Goal: Check status: Check status

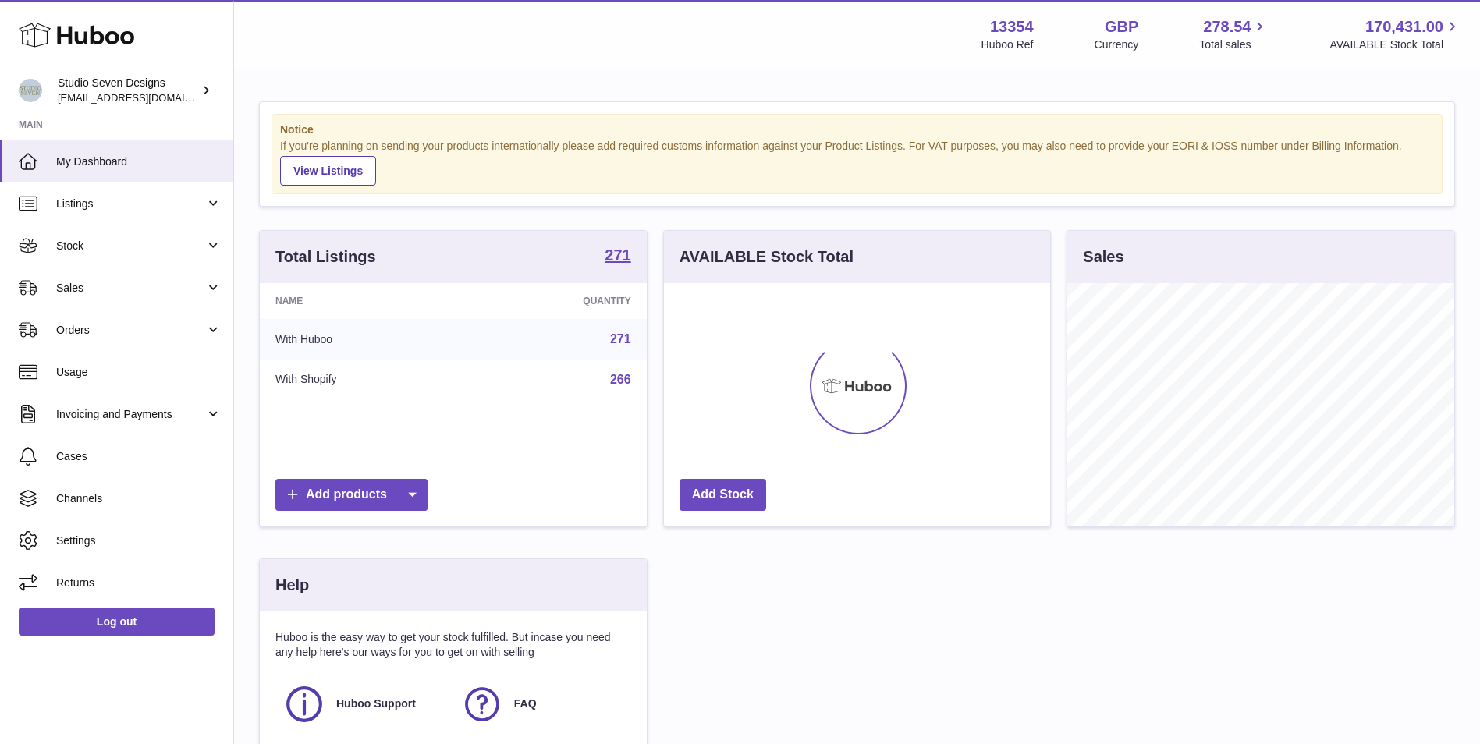
scroll to position [243, 386]
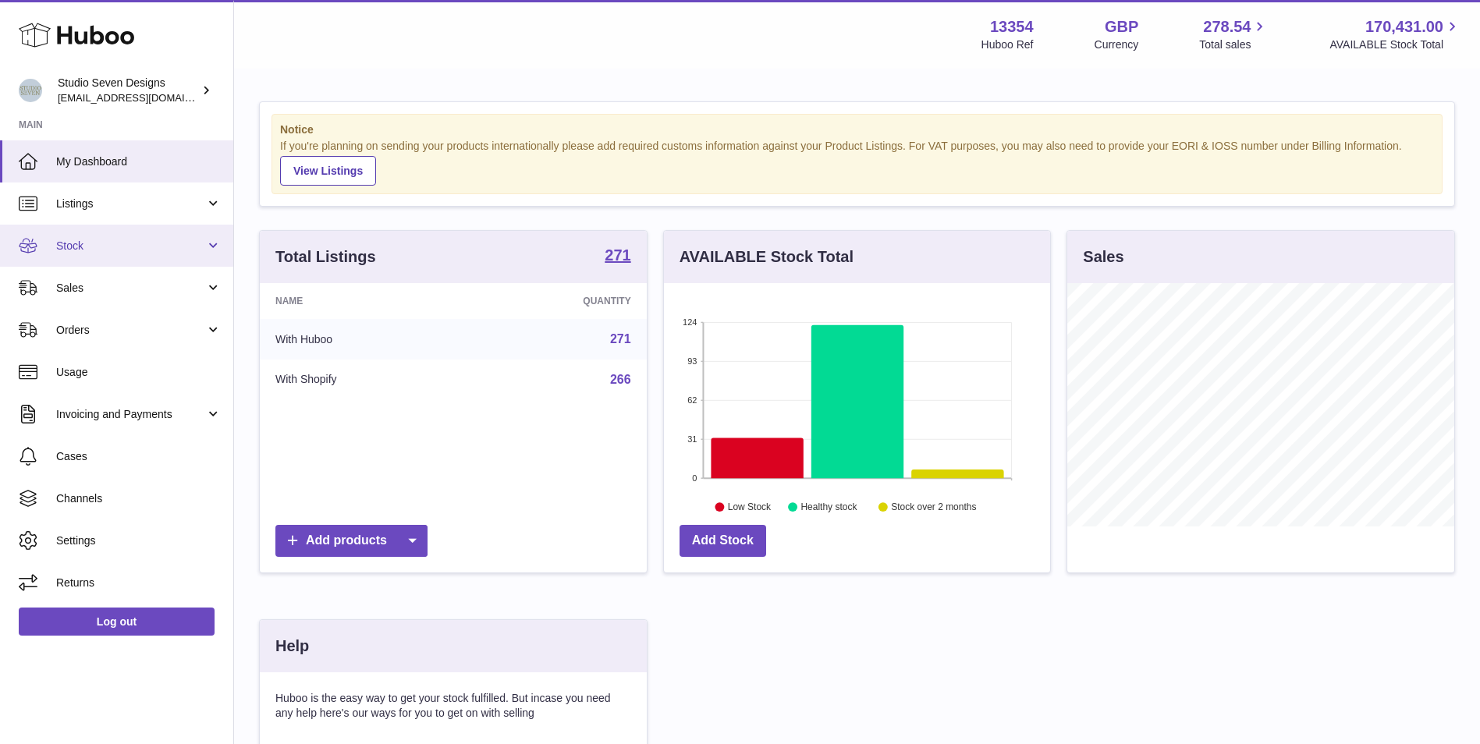
click at [122, 247] on span "Stock" at bounding box center [130, 246] width 149 height 15
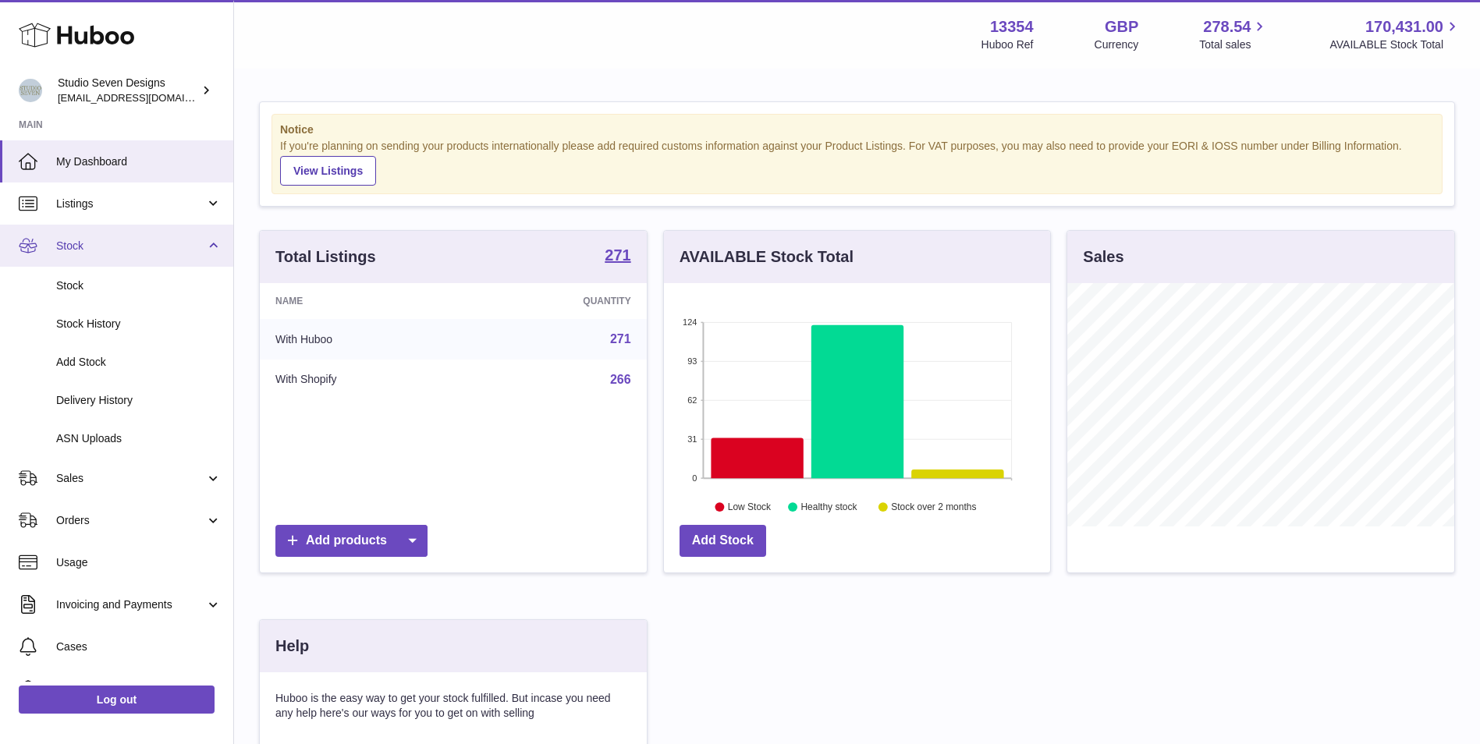
click at [125, 247] on span "Stock" at bounding box center [130, 246] width 149 height 15
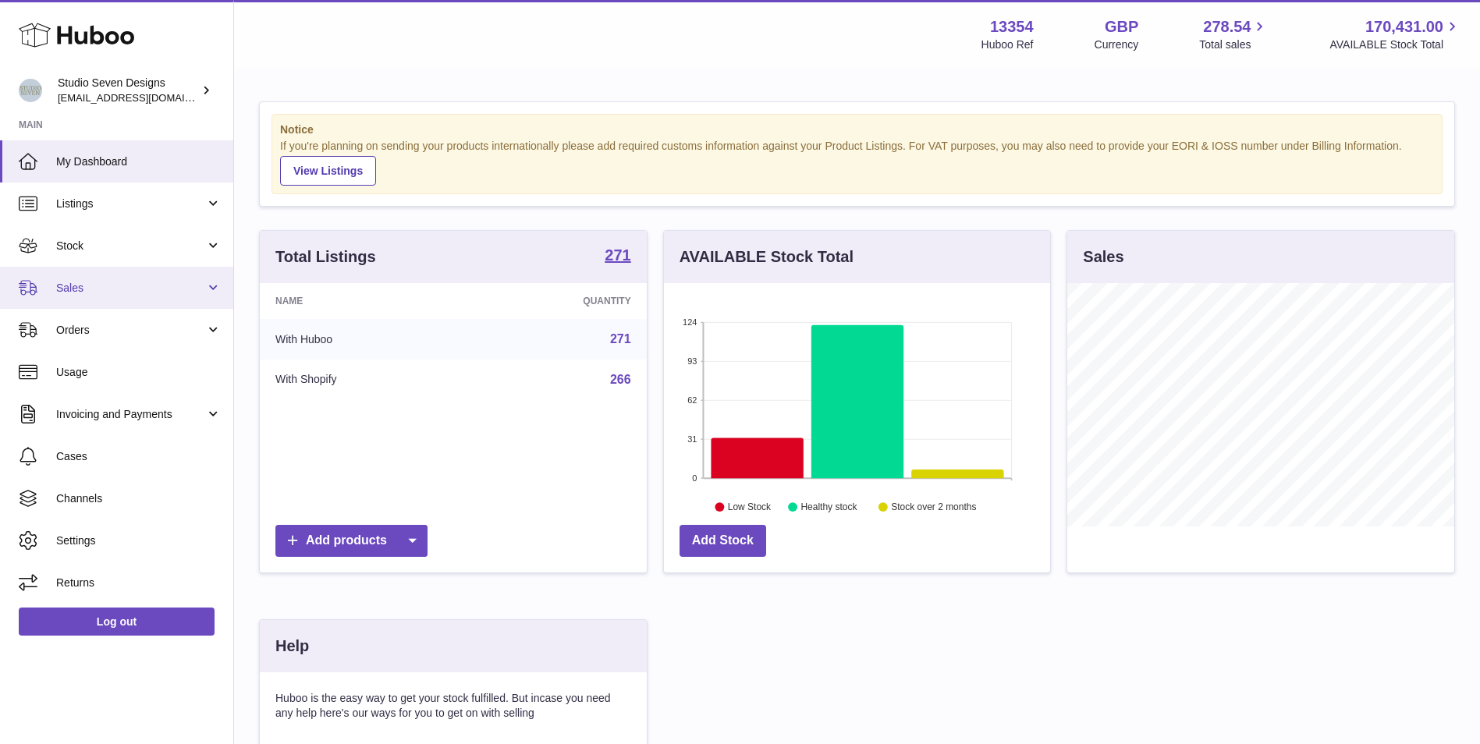
click at [101, 279] on link "Sales" at bounding box center [116, 288] width 233 height 42
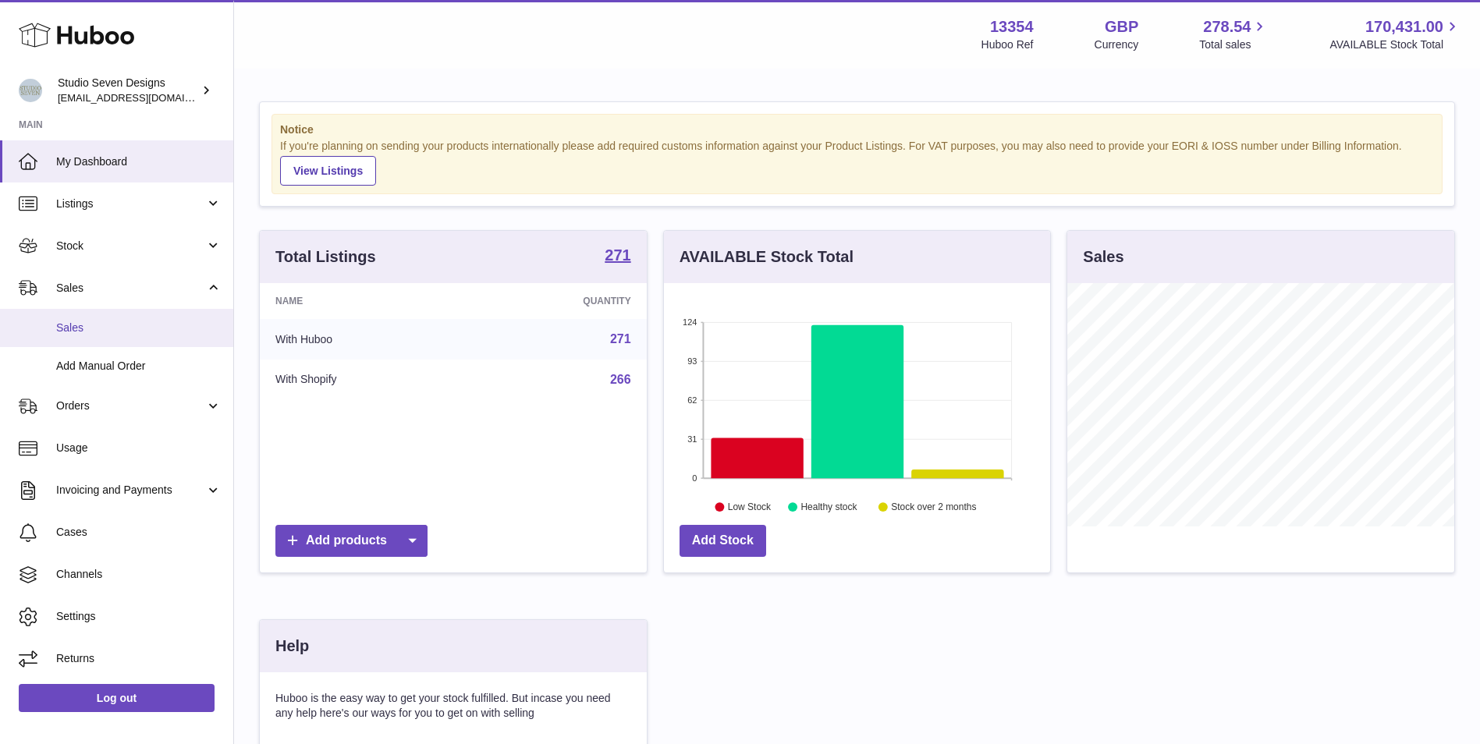
click at [93, 328] on span "Sales" at bounding box center [138, 328] width 165 height 15
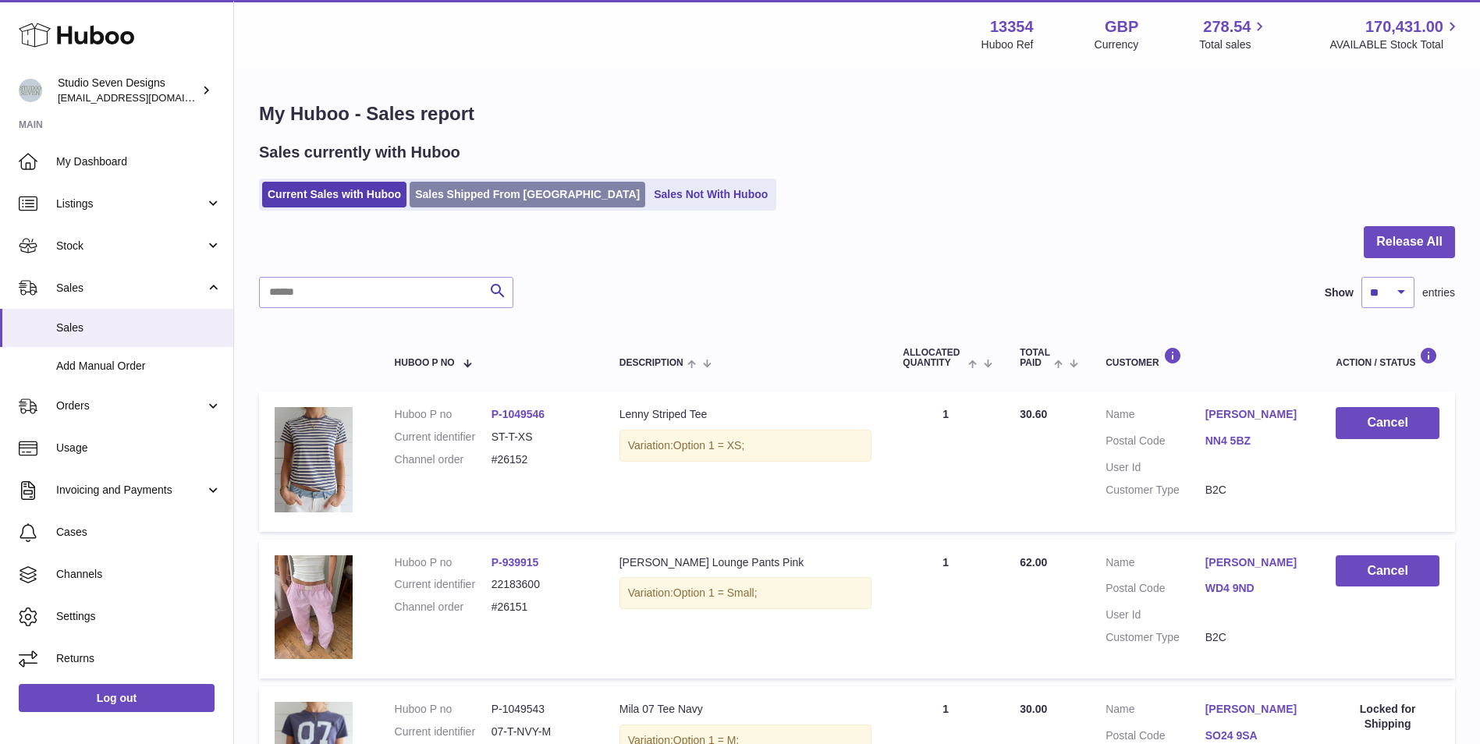
click at [474, 199] on link "Sales Shipped From Huboo" at bounding box center [528, 195] width 236 height 26
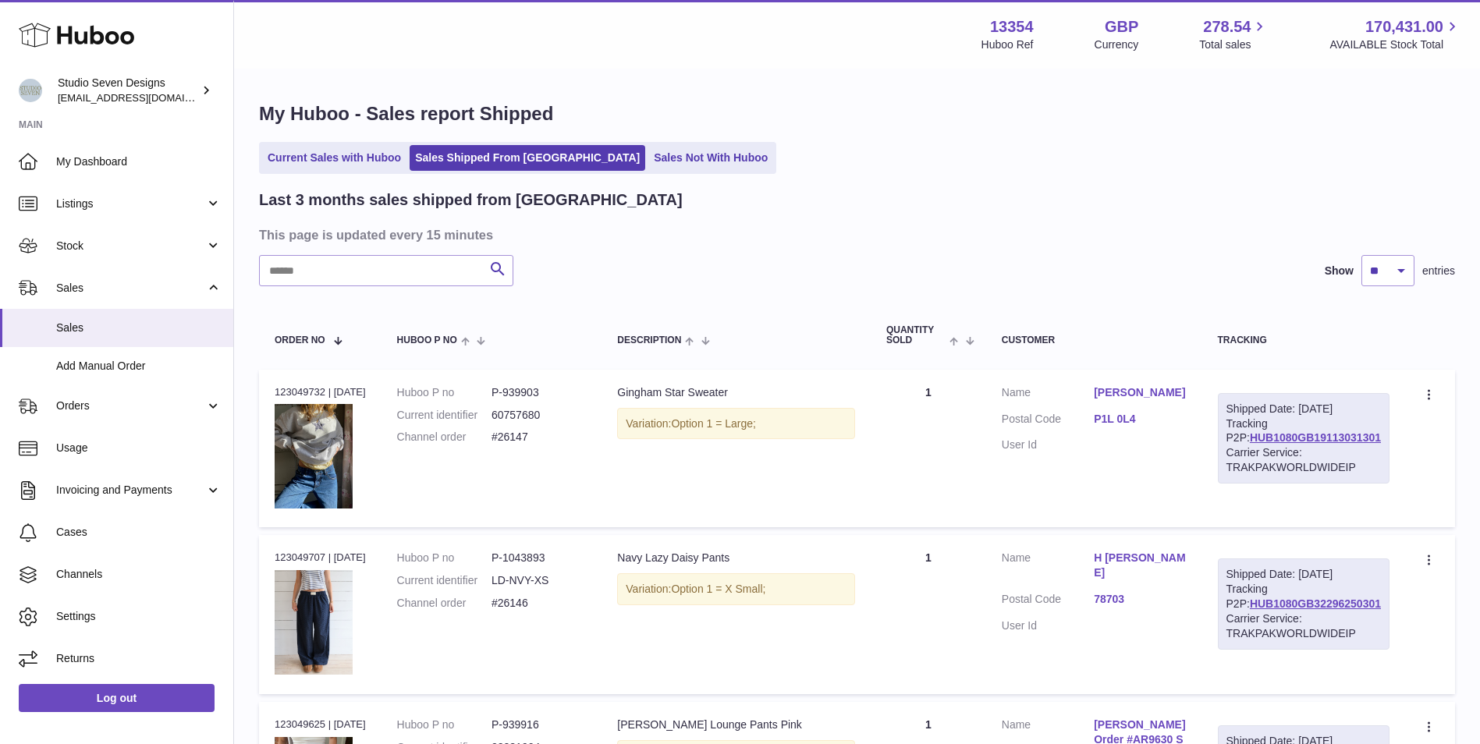
click at [411, 278] on input "text" at bounding box center [386, 270] width 254 height 31
type input "*****"
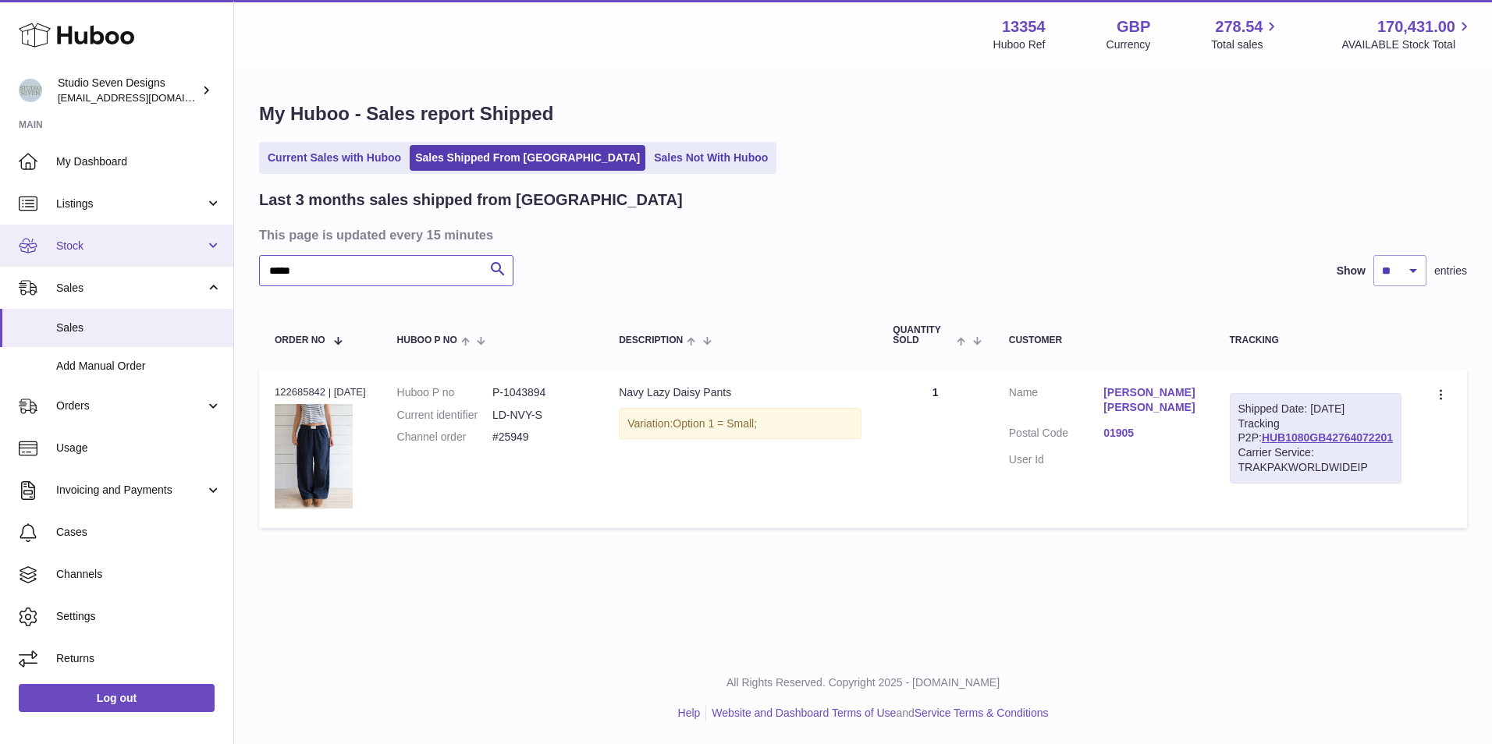
drag, startPoint x: 339, startPoint y: 277, endPoint x: 8, endPoint y: 242, distance: 333.4
click at [8, 242] on div "Huboo Studio Seven Designs internalAdmin-13354@internal.huboo.com Main My Dashb…" at bounding box center [746, 372] width 1492 height 744
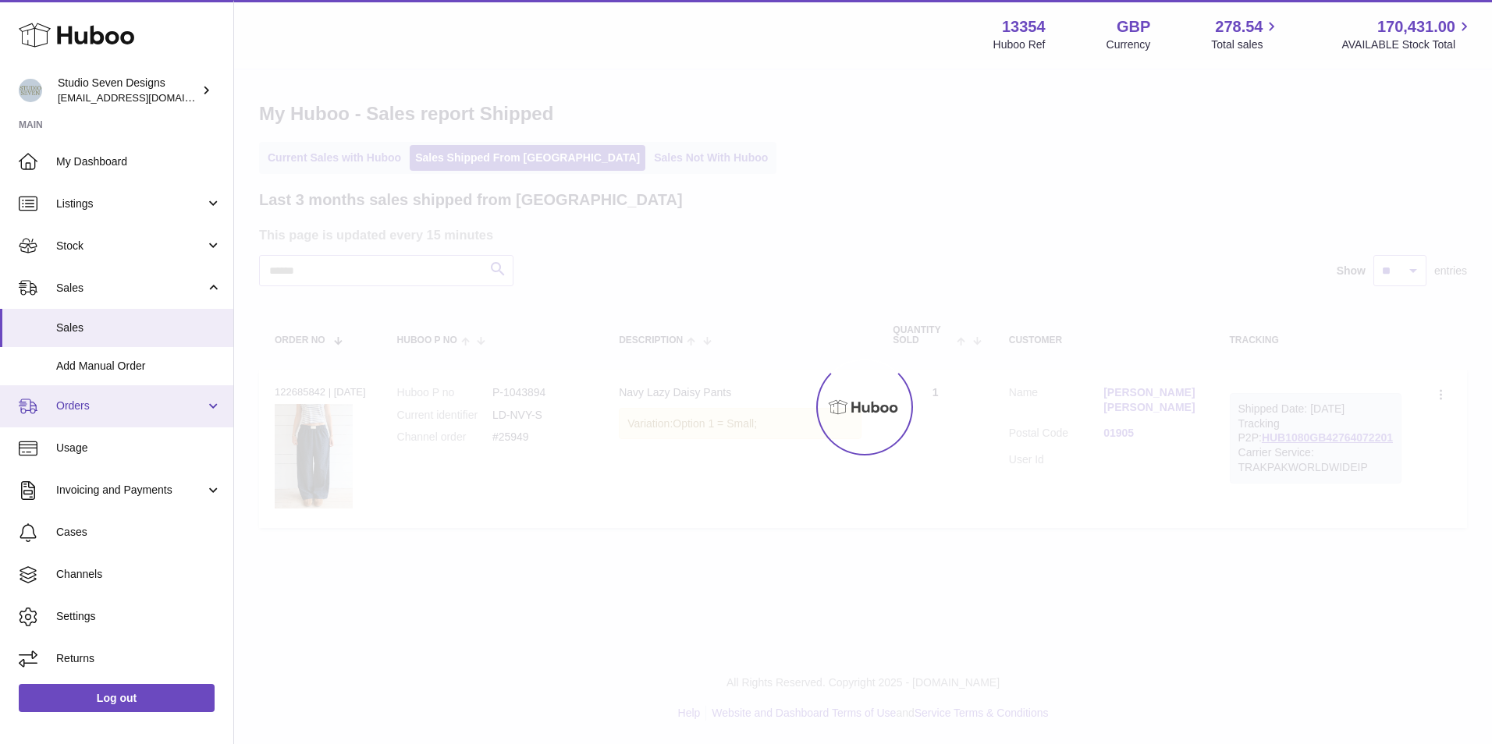
click at [90, 417] on link "Orders" at bounding box center [116, 406] width 233 height 42
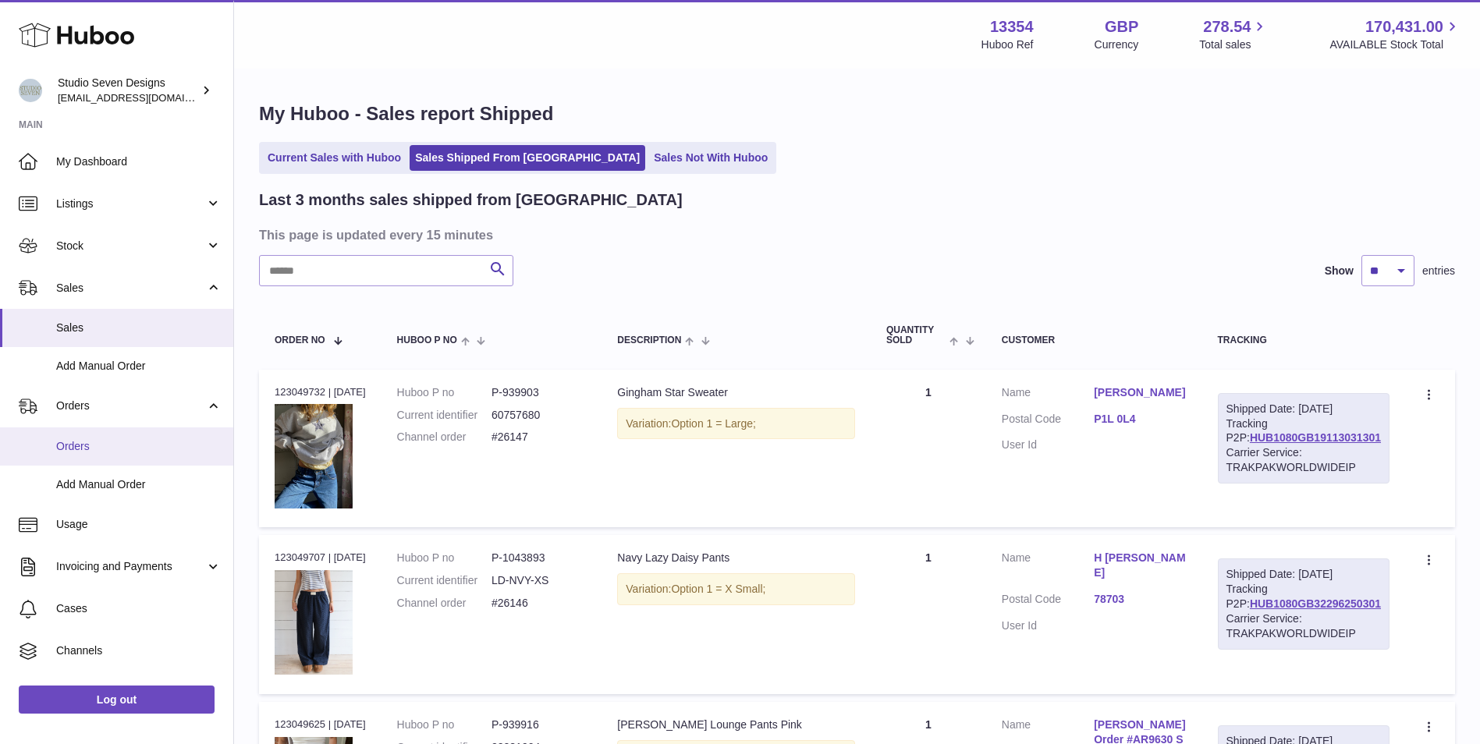
click at [91, 441] on span "Orders" at bounding box center [138, 446] width 165 height 15
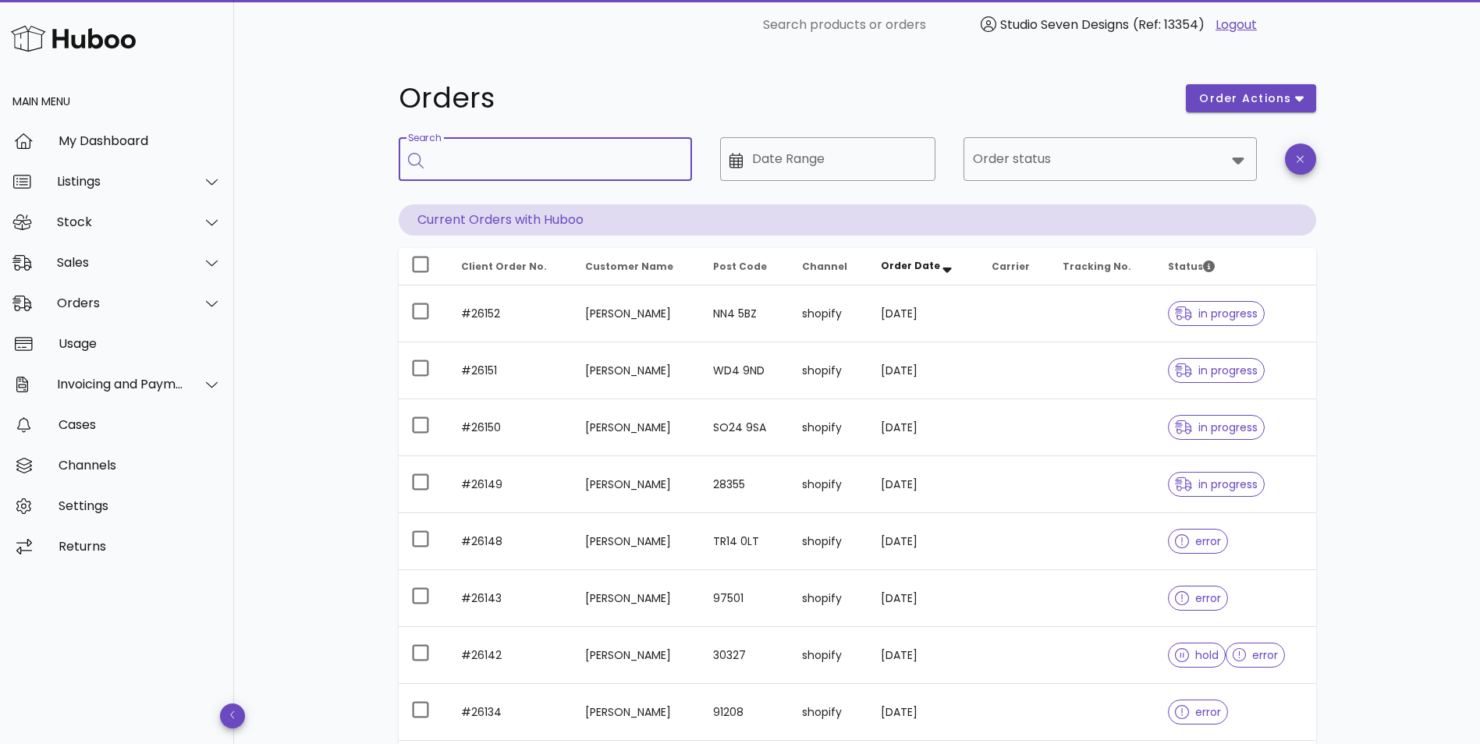
click at [534, 166] on input "Search" at bounding box center [556, 159] width 247 height 25
paste input "*****"
type input "*****"
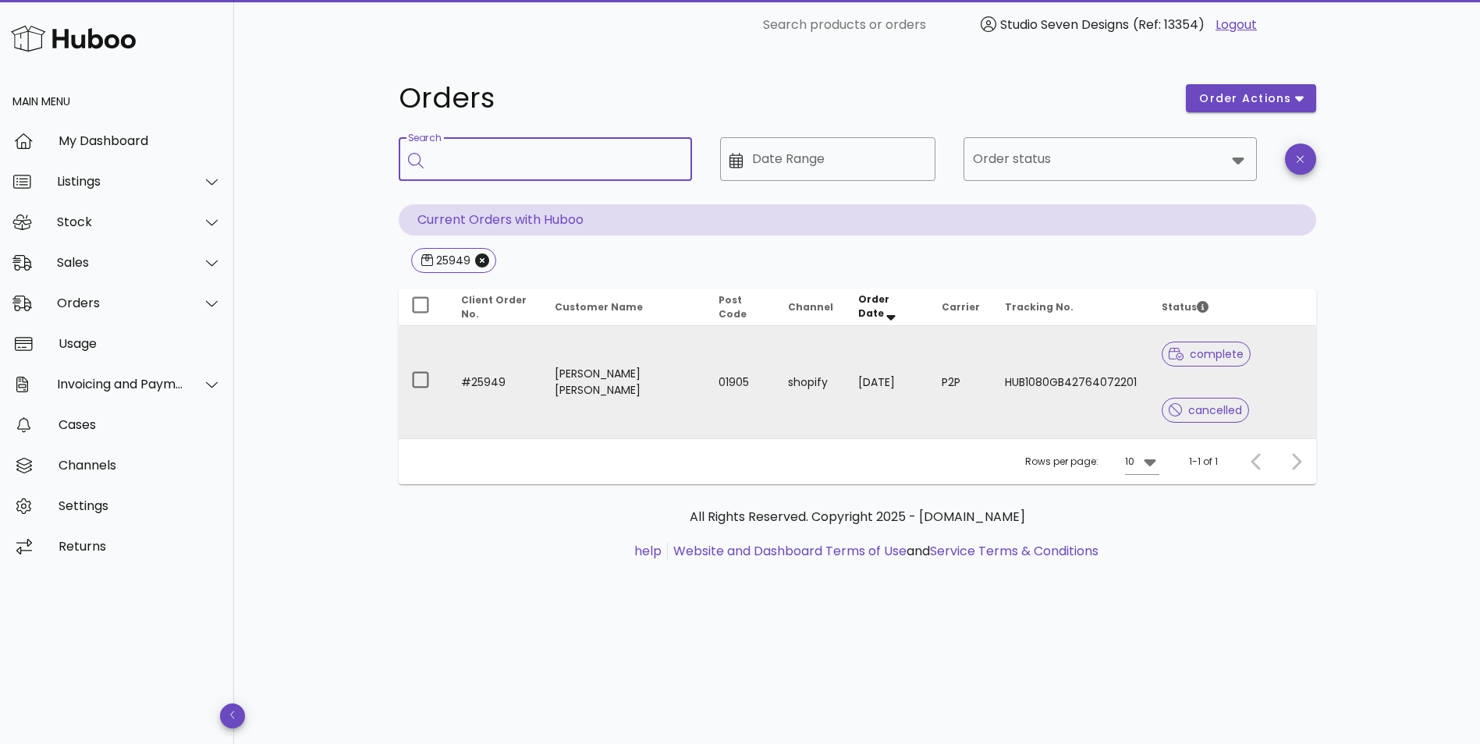
click at [751, 386] on td "01905" at bounding box center [740, 382] width 69 height 112
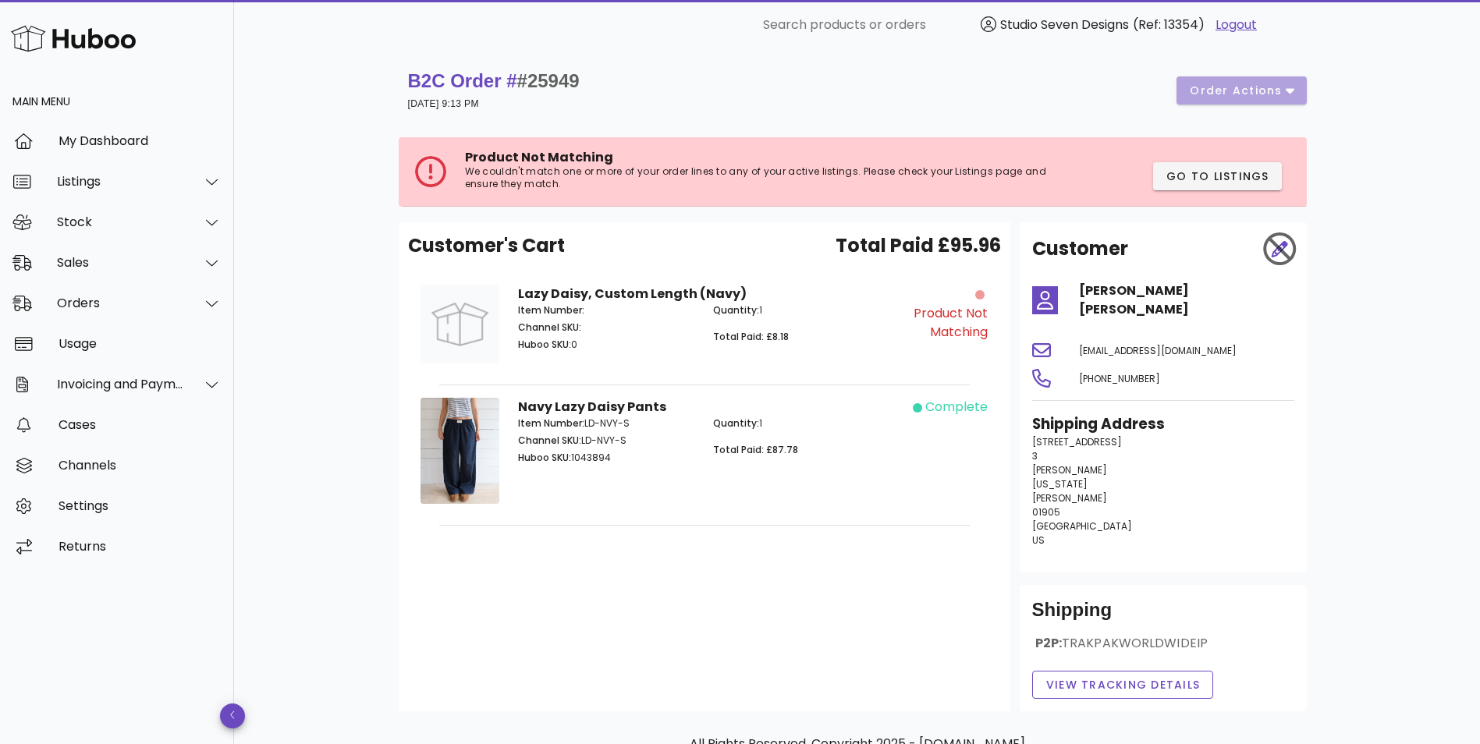
drag, startPoint x: 516, startPoint y: 490, endPoint x: 960, endPoint y: 484, distance: 444.8
click at [960, 484] on div "Navy Lazy Daisy Pants Item Number: LD-NVY-S Channel SKU: LD-NVY-S Huboo SKU: 10…" at bounding box center [704, 454] width 587 height 130
drag, startPoint x: 960, startPoint y: 484, endPoint x: 717, endPoint y: 481, distance: 243.4
click at [717, 481] on div "Navy Lazy Daisy Pants Item Number: LD-NVY-S Channel SKU: LD-NVY-S Huboo SKU: 10…" at bounding box center [704, 454] width 391 height 130
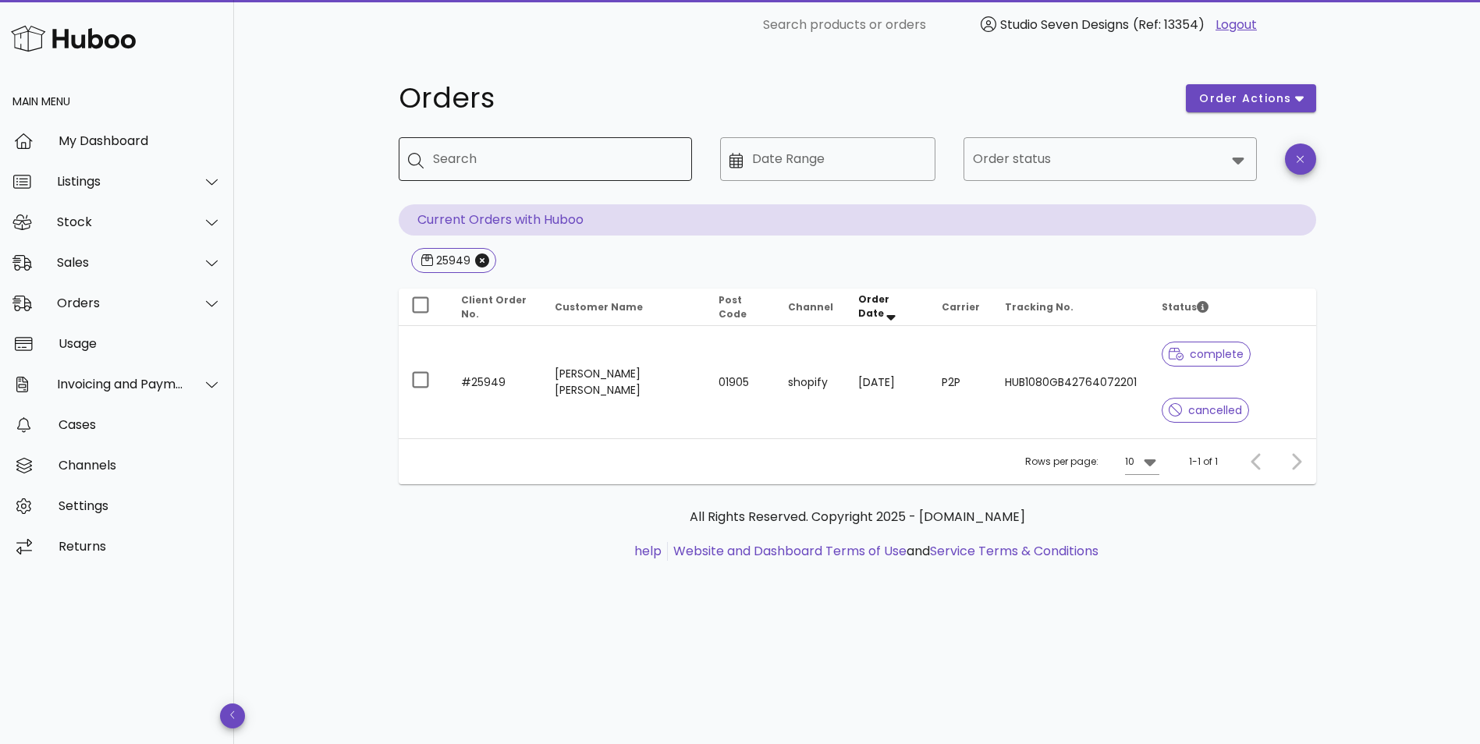
click at [457, 153] on div "Search" at bounding box center [556, 159] width 247 height 44
click at [507, 155] on input "Search" at bounding box center [556, 159] width 247 height 25
paste input "*****"
type input "*****"
click at [485, 268] on span "25949" at bounding box center [453, 260] width 65 height 23
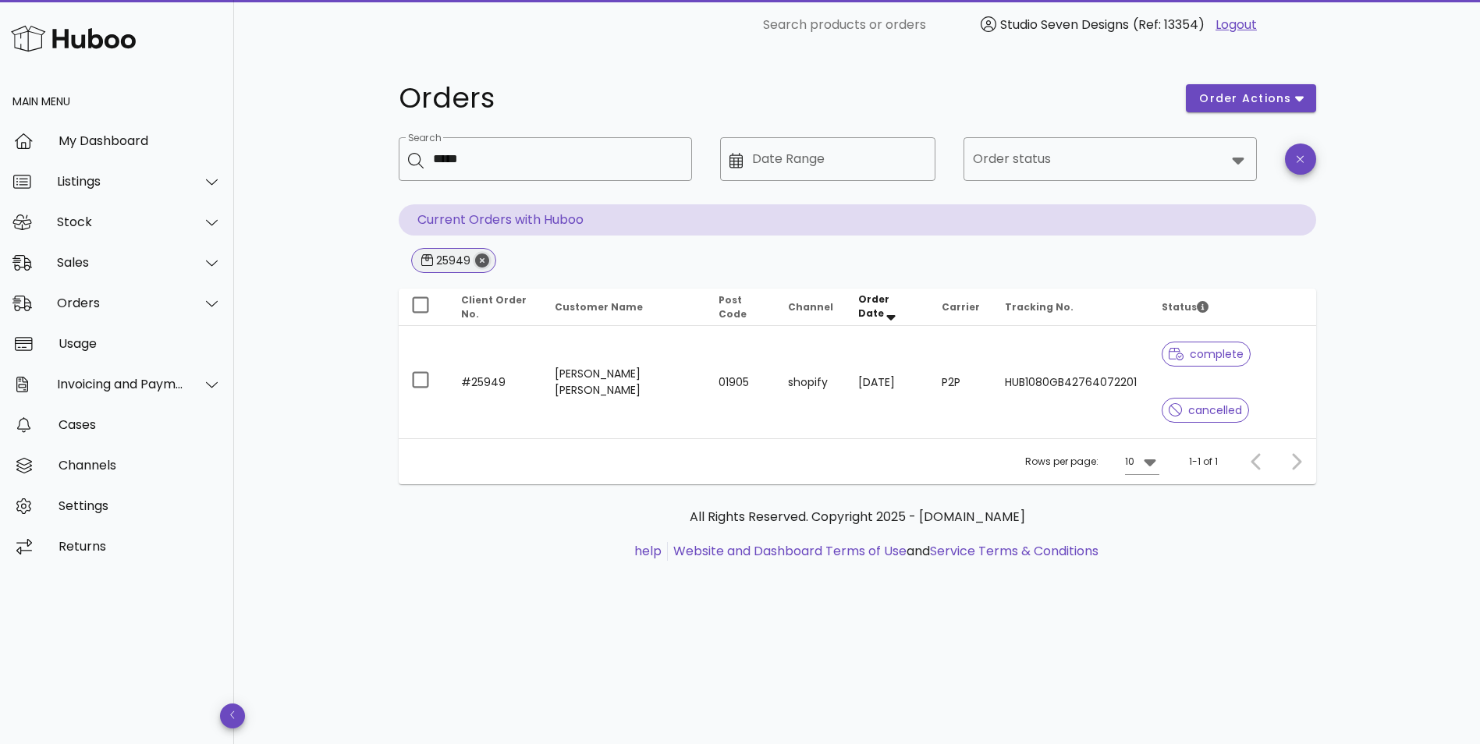
click at [485, 254] on icon "Close" at bounding box center [482, 261] width 14 height 14
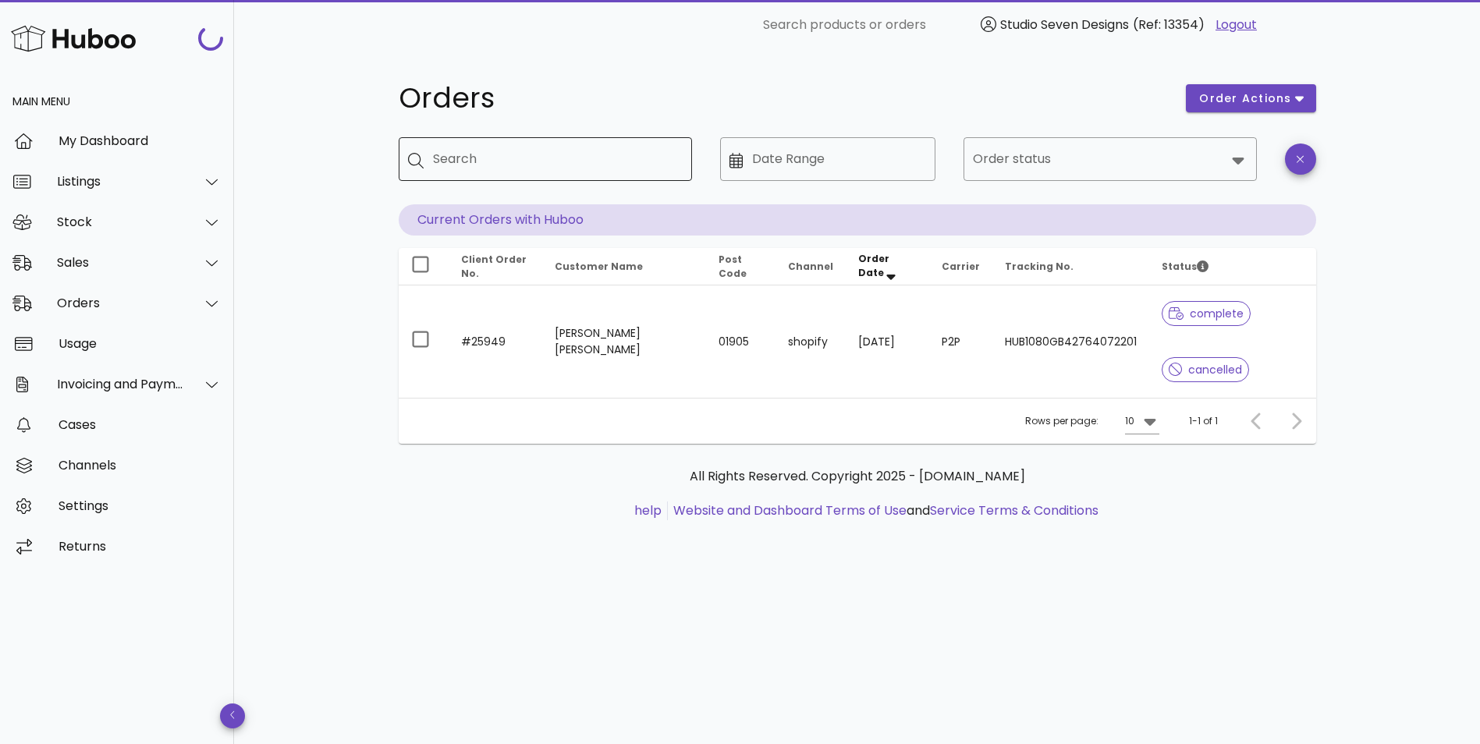
click at [504, 170] on input "Search" at bounding box center [556, 159] width 247 height 25
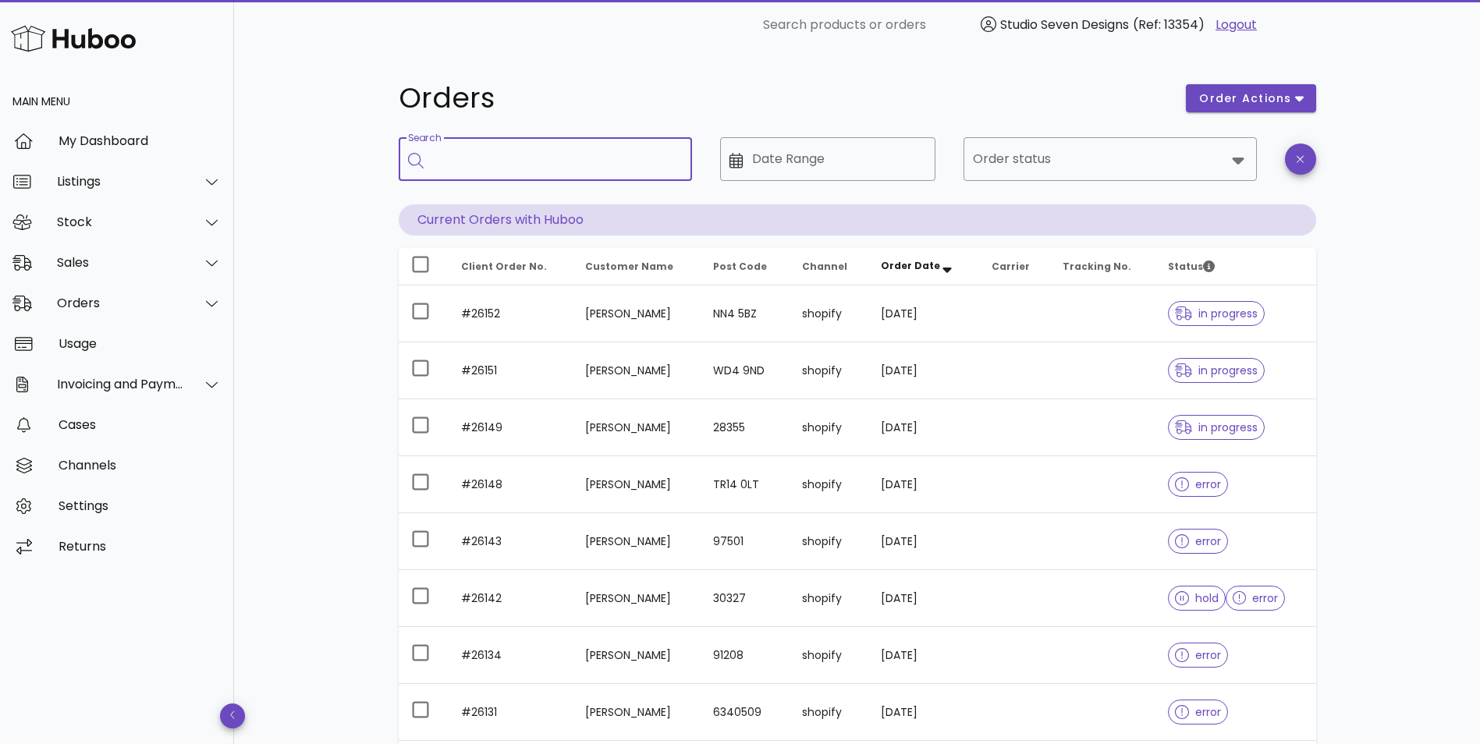
paste input "*****"
type input "*****"
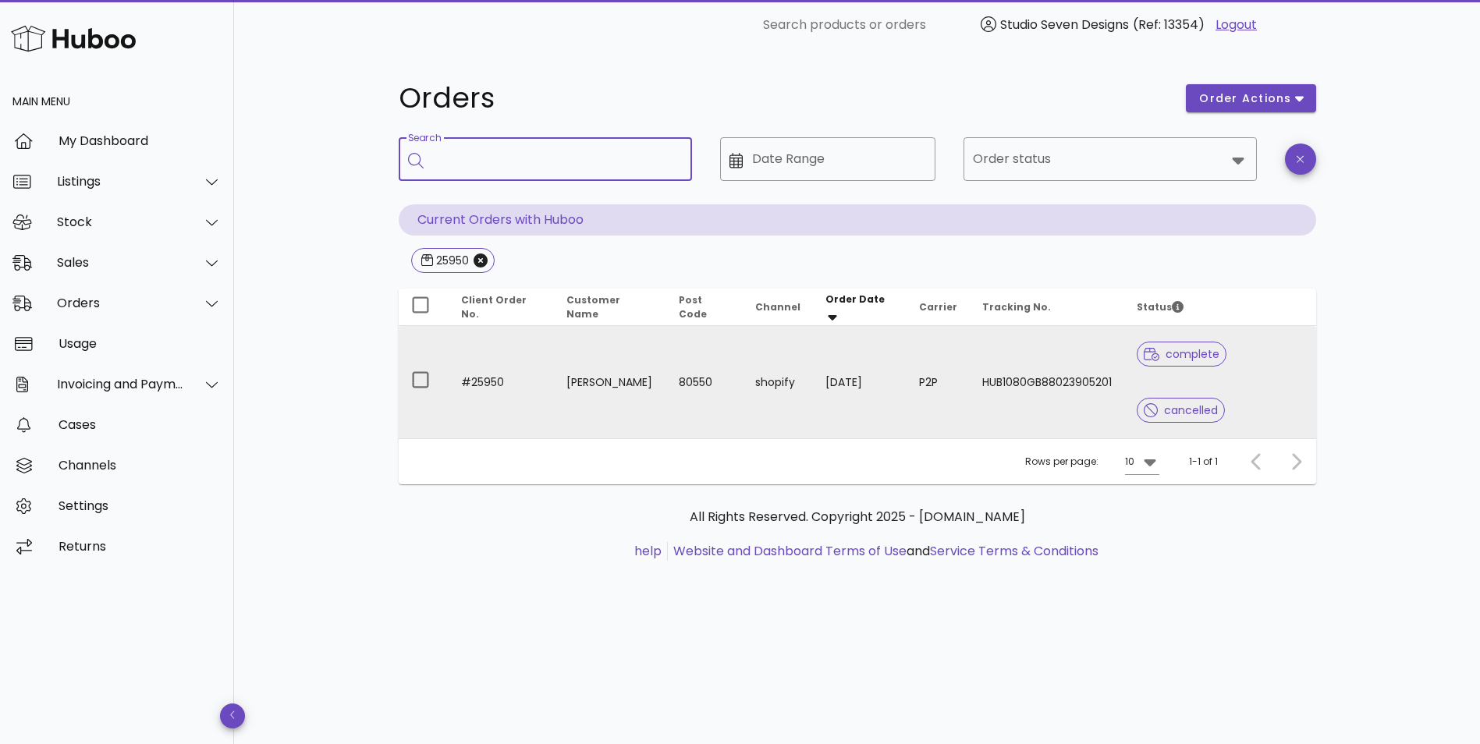
click at [584, 342] on td "Erika Deutscher" at bounding box center [610, 382] width 113 height 112
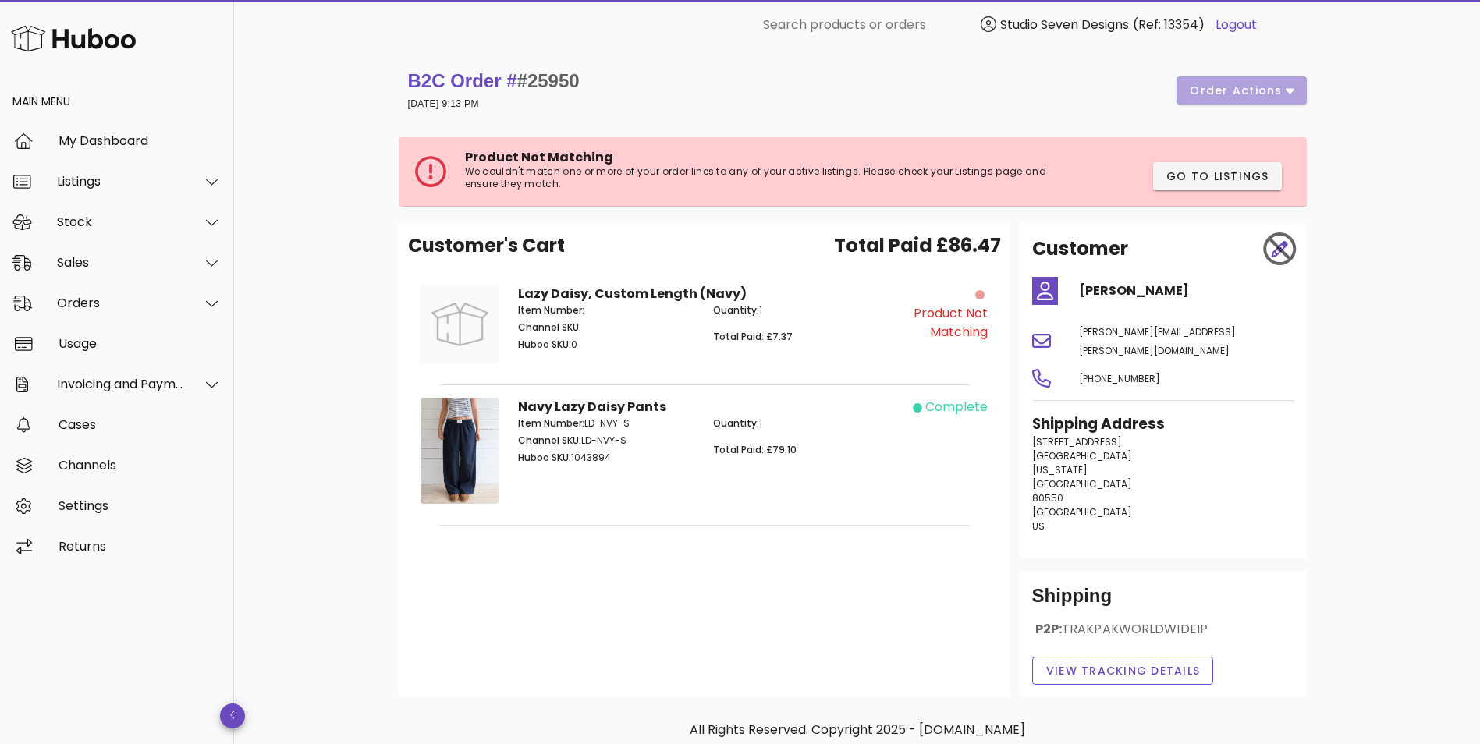
click at [1367, 372] on div "B2C Order # #25950 11 August 2025 at 9:13 PM order actions Product Not Matching…" at bounding box center [857, 437] width 1246 height 774
click at [1358, 253] on div "B2C Order # #25950 11 August 2025 at 9:13 PM order actions Product Not Matching…" at bounding box center [857, 437] width 1246 height 774
click at [1307, 340] on div "Customer Erika Deutscher erika.bergan@hotmail.com +19709887202 Shipping Address…" at bounding box center [1163, 459] width 306 height 475
click at [679, 92] on div "B2C Order # #25950 11 August 2025 at 9:13 PM order actions" at bounding box center [857, 91] width 899 height 44
click at [1239, 176] on span "Go to Listings" at bounding box center [1218, 177] width 104 height 16
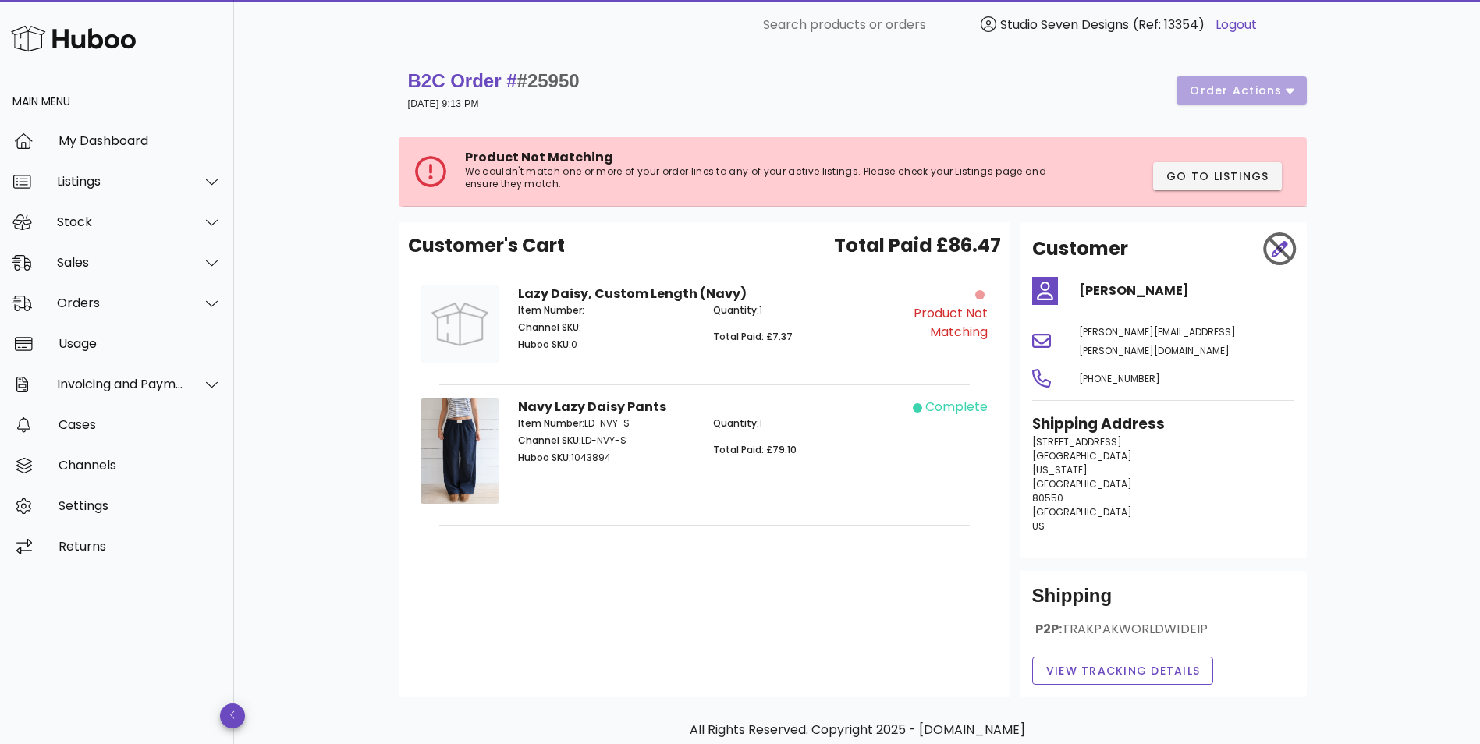
click at [725, 482] on div "Navy Lazy Daisy Pants Item Number: LD-NVY-S Channel SKU: LD-NVY-S Huboo SKU: 10…" at bounding box center [704, 454] width 391 height 130
click at [96, 289] on div "Orders" at bounding box center [117, 303] width 234 height 41
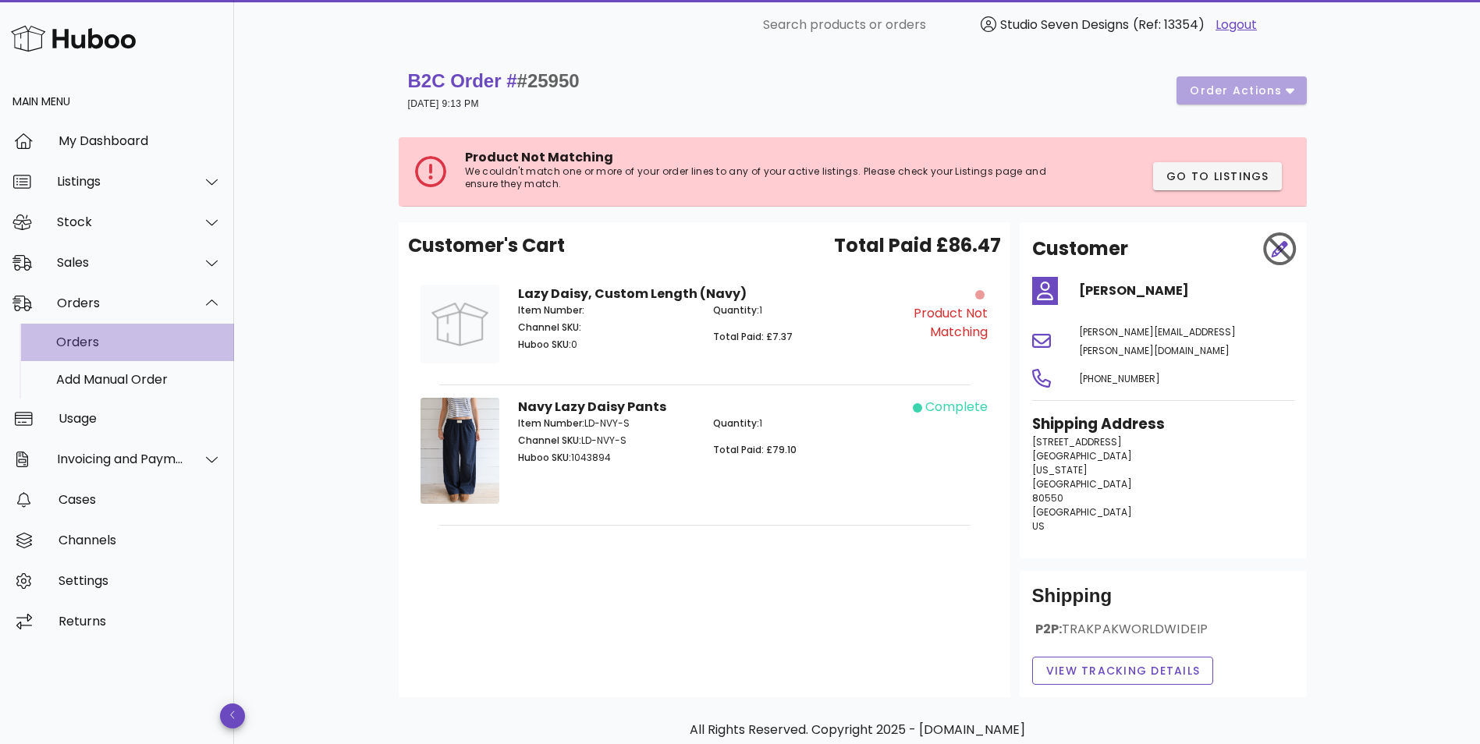
click at [126, 343] on div "Orders" at bounding box center [138, 342] width 165 height 15
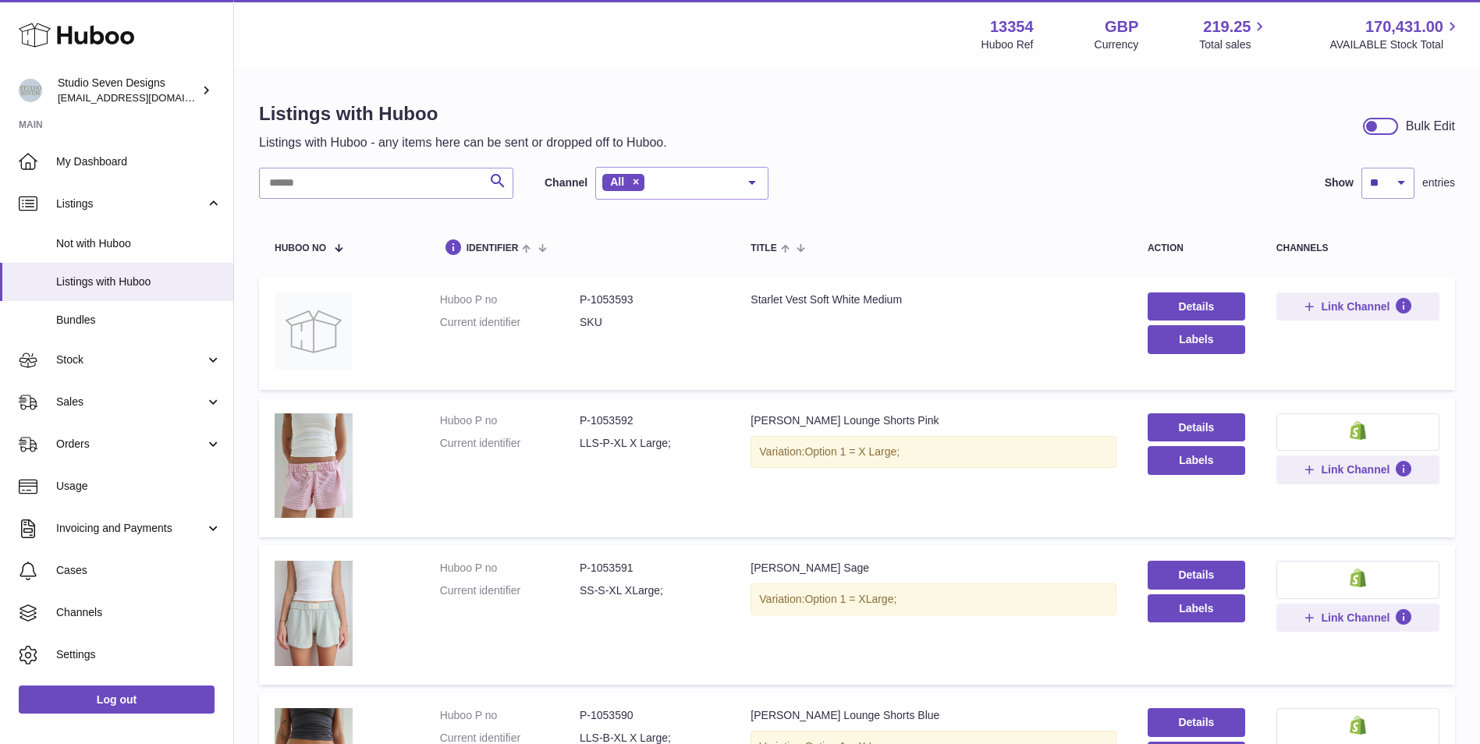
scroll to position [390, 0]
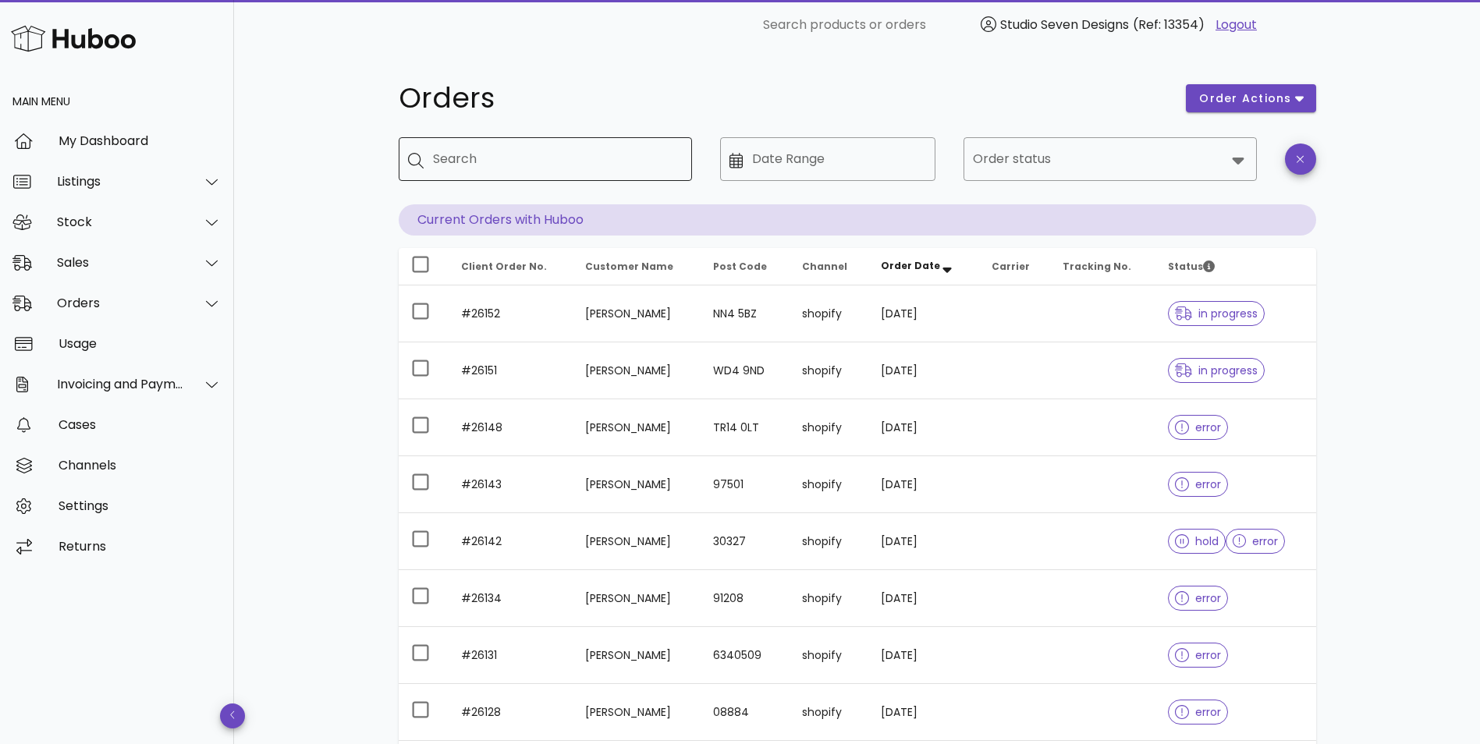
click at [652, 176] on div "Search" at bounding box center [556, 159] width 247 height 44
paste input "*****"
type input "*****"
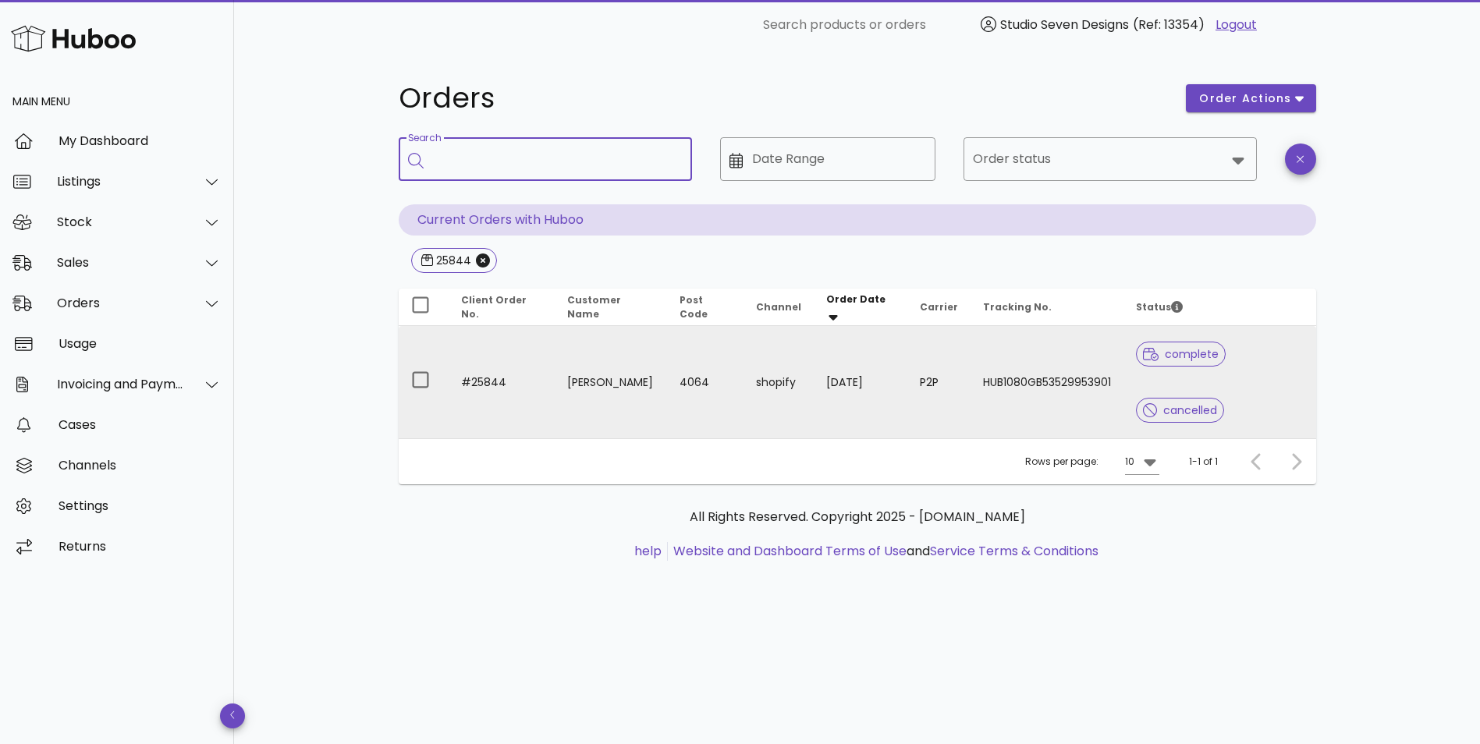
click at [848, 358] on td "09/08/2025" at bounding box center [861, 382] width 94 height 112
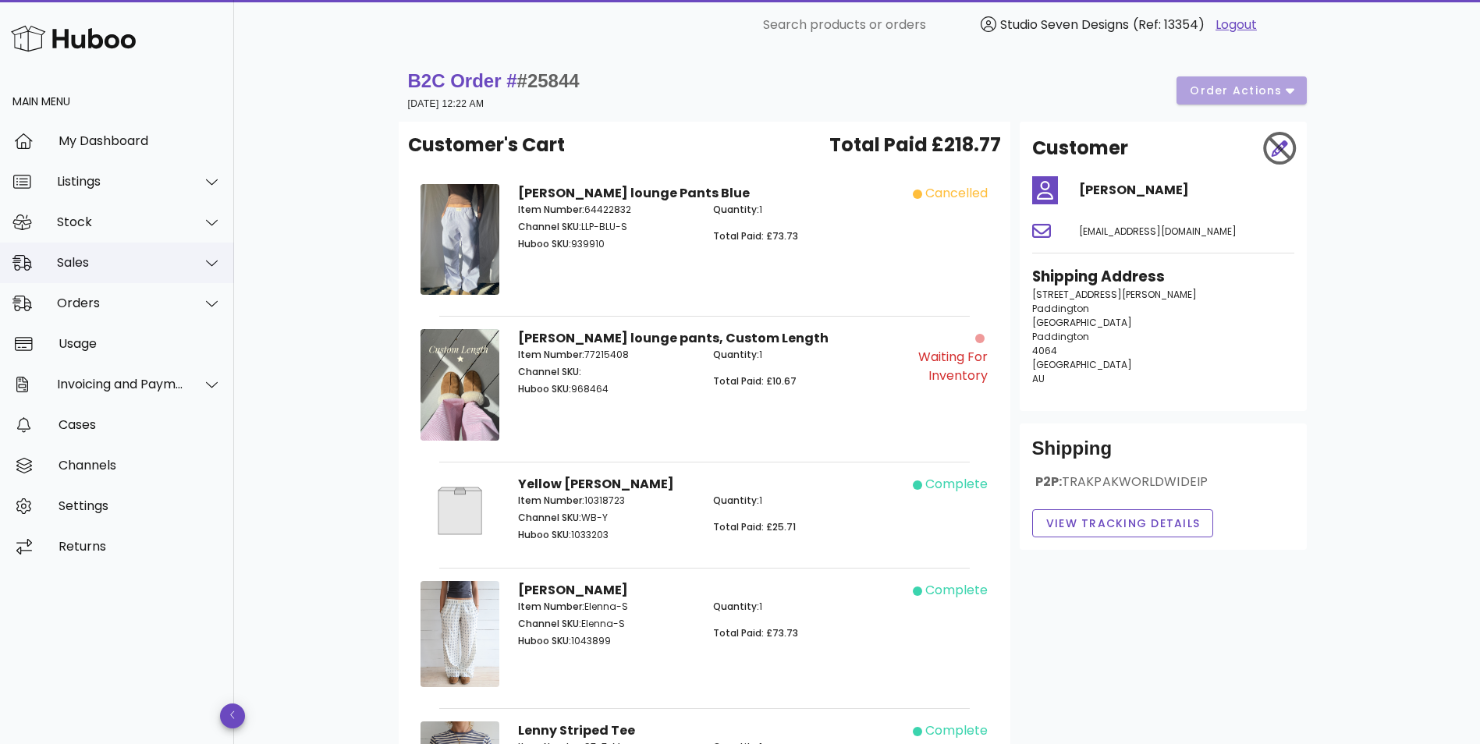
drag, startPoint x: 104, startPoint y: 263, endPoint x: 116, endPoint y: 278, distance: 19.4
click at [104, 263] on div "Sales" at bounding box center [120, 262] width 127 height 15
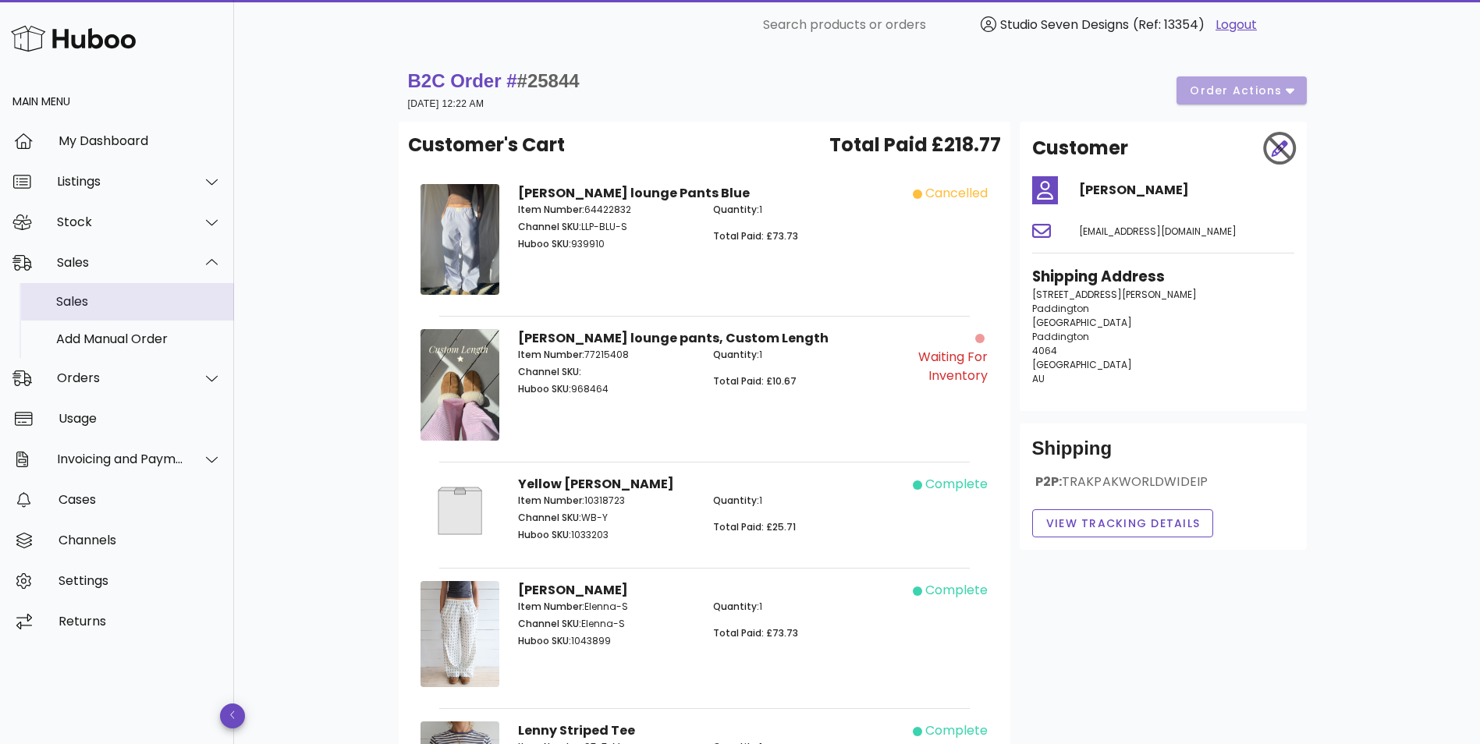
click at [133, 314] on div "Sales" at bounding box center [138, 302] width 165 height 34
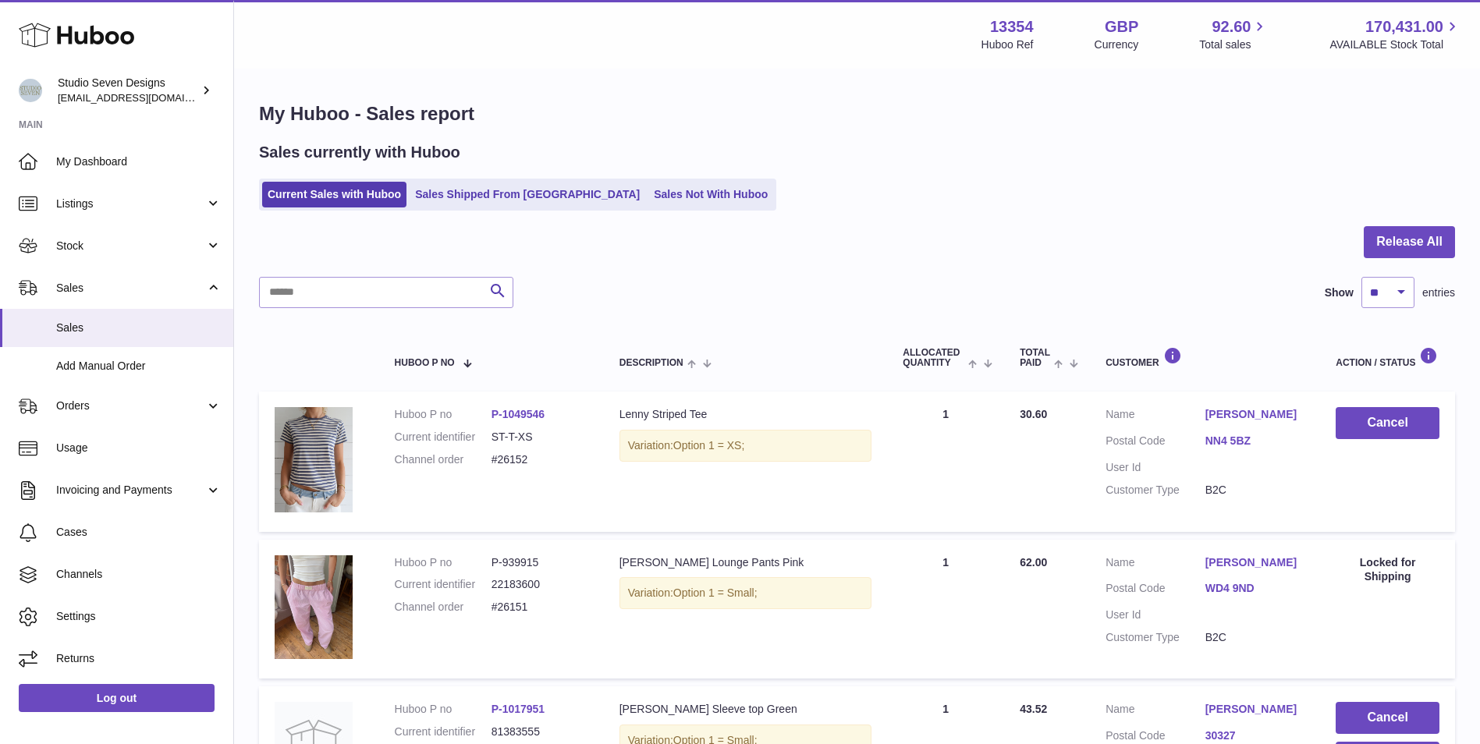
click at [872, 147] on div "Sales currently with Huboo" at bounding box center [857, 152] width 1196 height 21
